Goal: Information Seeking & Learning: Learn about a topic

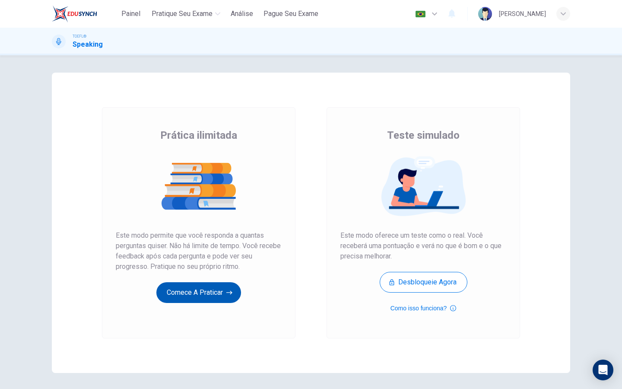
click at [182, 285] on button "Comece a praticar" at bounding box center [198, 292] width 85 height 21
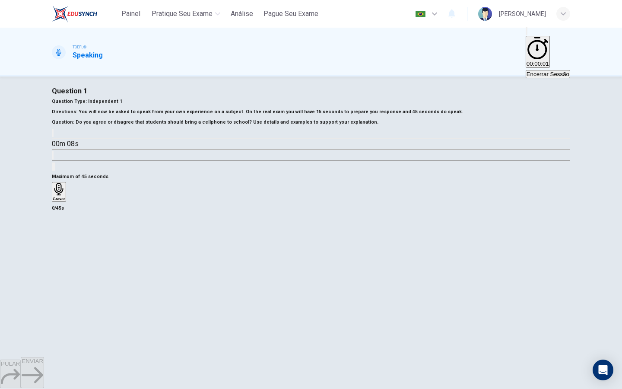
scroll to position [9, 0]
click at [53, 133] on icon "button" at bounding box center [53, 133] width 0 height 0
type input "0"
click at [65, 200] on div "Gravar" at bounding box center [59, 190] width 13 height 18
click at [349, 388] on div "PULAR ENVIAR" at bounding box center [311, 373] width 622 height 32
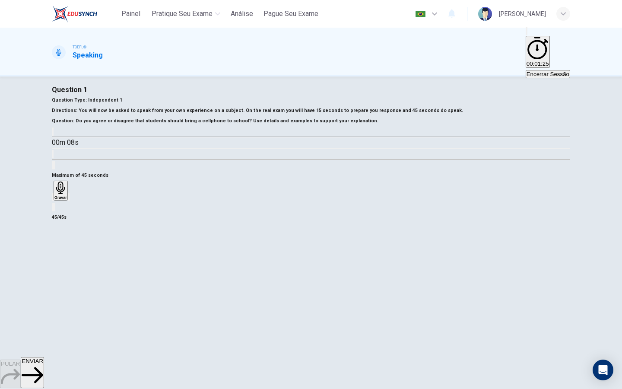
click at [44, 378] on button "ENVIAR" at bounding box center [32, 372] width 23 height 31
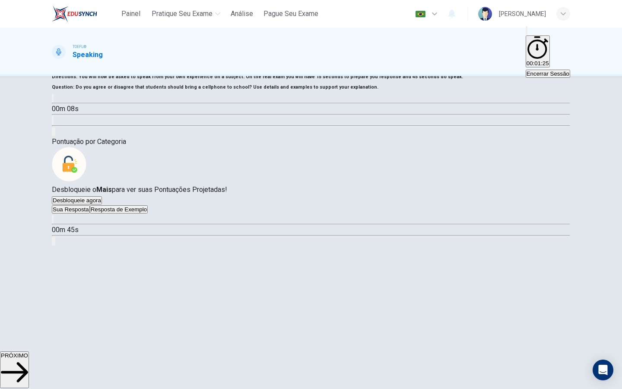
scroll to position [63, 0]
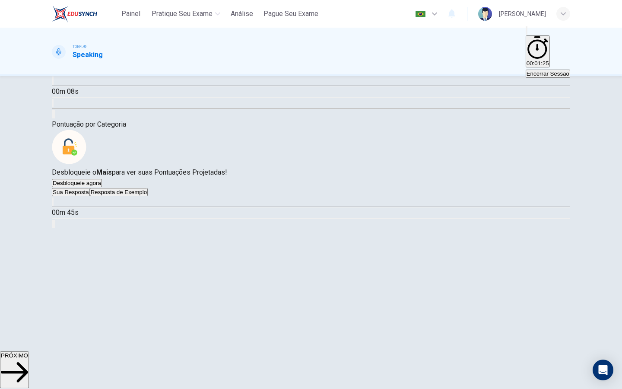
click at [63, 214] on icon "button" at bounding box center [58, 208] width 9 height 10
click at [53, 203] on icon "button" at bounding box center [53, 203] width 0 height 0
type input "2"
click at [148, 196] on button "Resposta de Exemplo" at bounding box center [119, 192] width 58 height 8
click at [53, 203] on icon "button" at bounding box center [53, 203] width 0 height 0
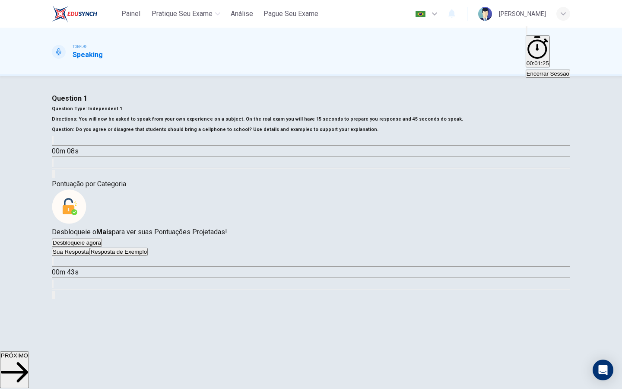
scroll to position [34, 0]
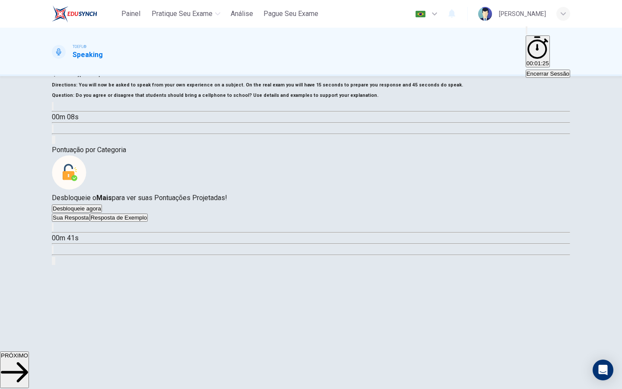
click at [52, 233] on span at bounding box center [52, 233] width 0 height 0
click at [102, 212] on button "Desbloqueie agora" at bounding box center [77, 208] width 50 height 8
type input "91"
click at [28, 358] on span "PRÓXIMO" at bounding box center [14, 355] width 27 height 6
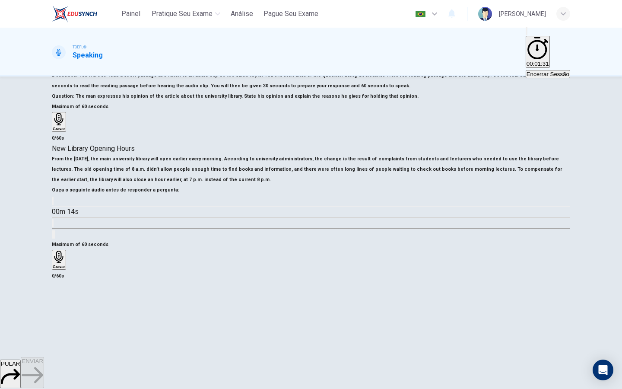
scroll to position [112, 0]
click at [526, 60] on span "00:01:36" at bounding box center [537, 63] width 22 height 6
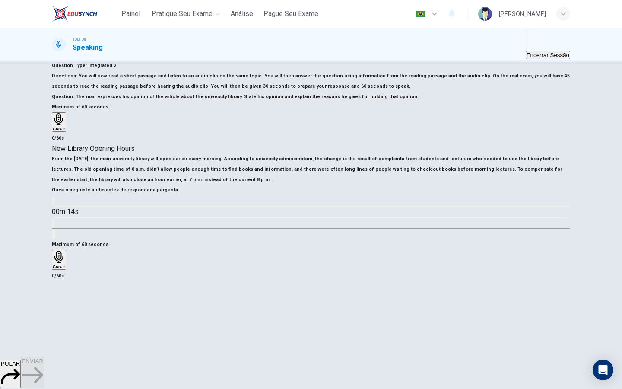
click at [526, 42] on button "Mostrar" at bounding box center [527, 45] width 2 height 8
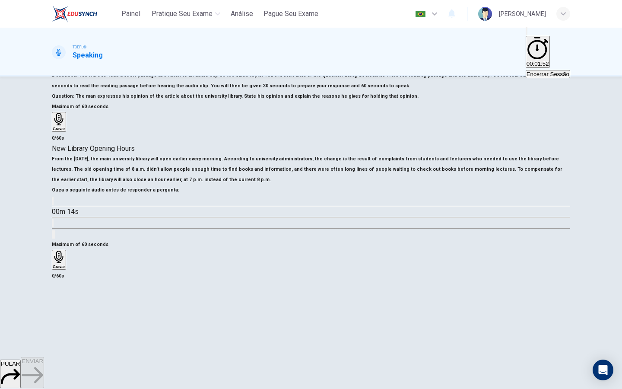
scroll to position [0, 0]
